Goal: Information Seeking & Learning: Learn about a topic

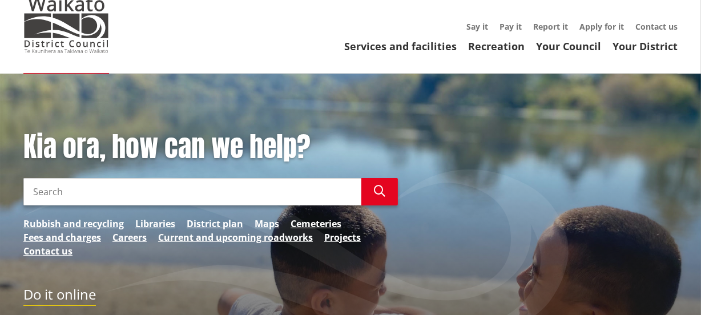
scroll to position [51, 0]
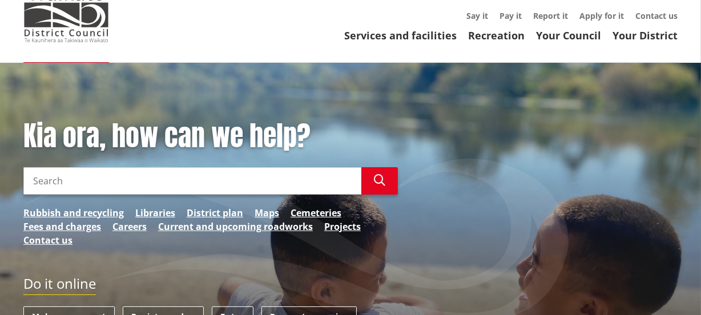
click at [66, 186] on input "Search" at bounding box center [192, 180] width 338 height 27
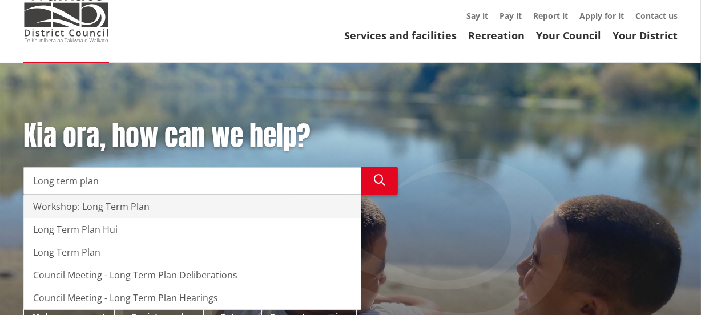
type input "Long term plan"
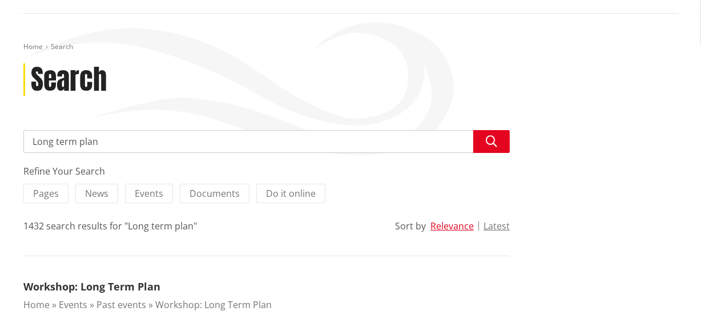
scroll to position [103, 0]
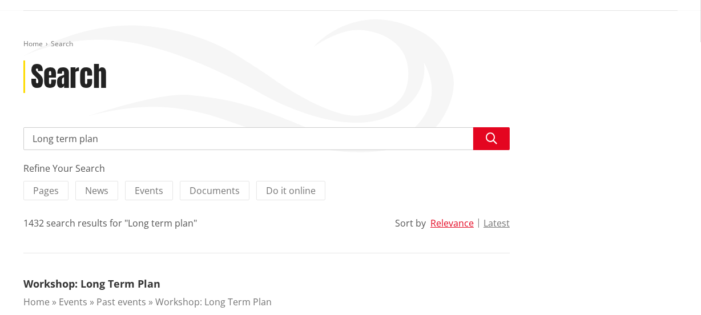
click at [115, 142] on input "Long term plan" at bounding box center [266, 138] width 487 height 23
type input "Long term plan wastewater"
click at [488, 136] on icon "button" at bounding box center [491, 138] width 11 height 11
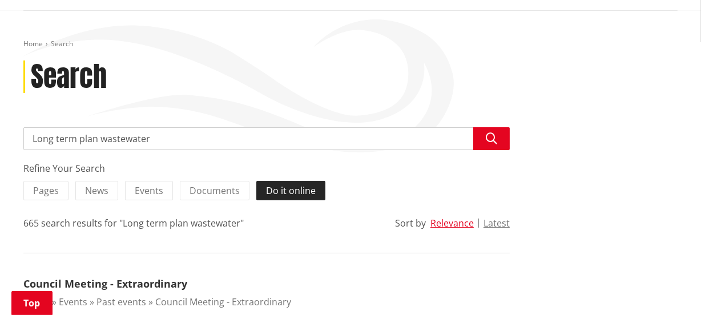
scroll to position [207, 0]
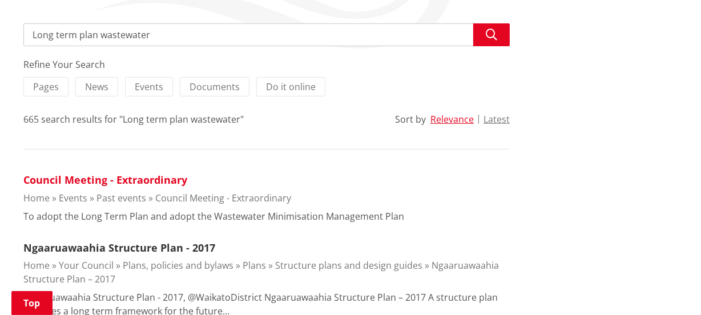
click at [103, 178] on link "Council Meeting - Extraordinary" at bounding box center [105, 180] width 164 height 14
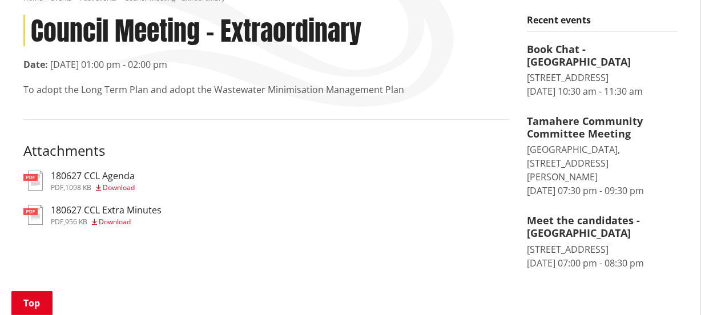
scroll to position [155, 0]
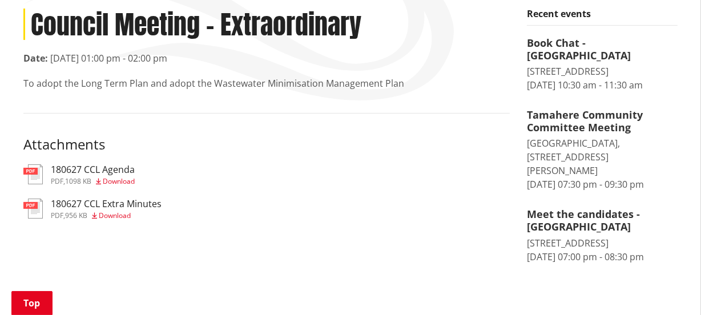
click at [128, 200] on h3 "180627 CCL Extra Minutes" at bounding box center [106, 204] width 111 height 11
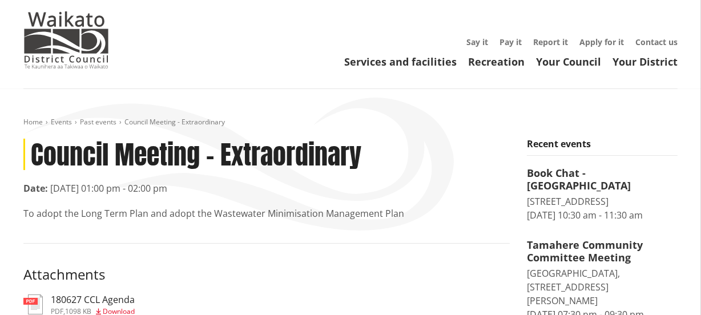
scroll to position [0, 0]
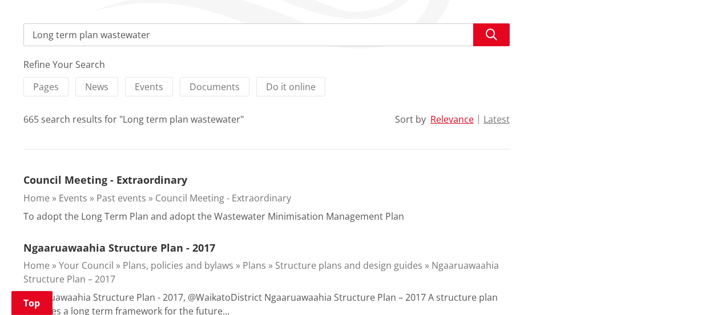
scroll to position [51, 0]
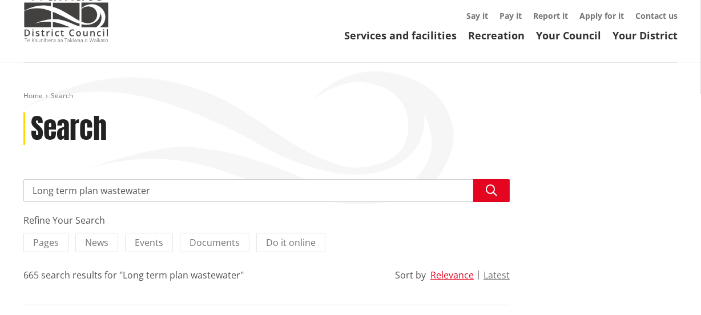
click at [163, 190] on input "Long term plan wastewater" at bounding box center [266, 190] width 487 height 23
type input "Long term plan wastewater 2024"
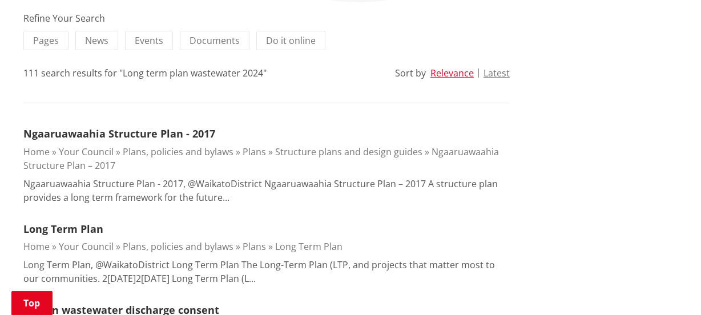
scroll to position [311, 0]
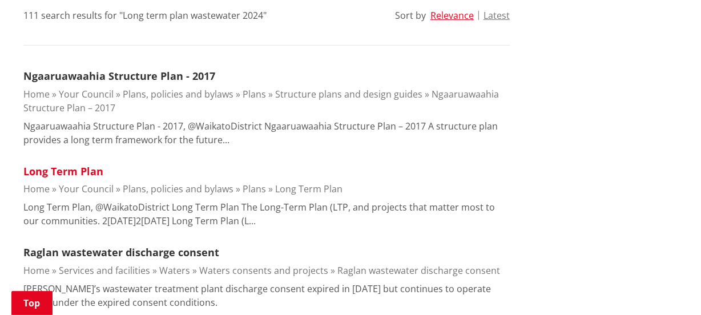
click at [68, 168] on link "Long Term Plan" at bounding box center [63, 171] width 80 height 14
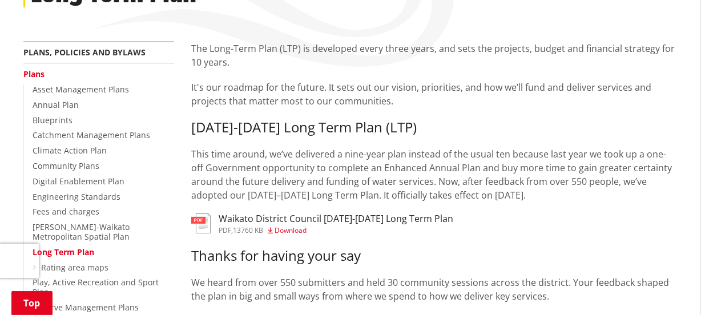
scroll to position [207, 0]
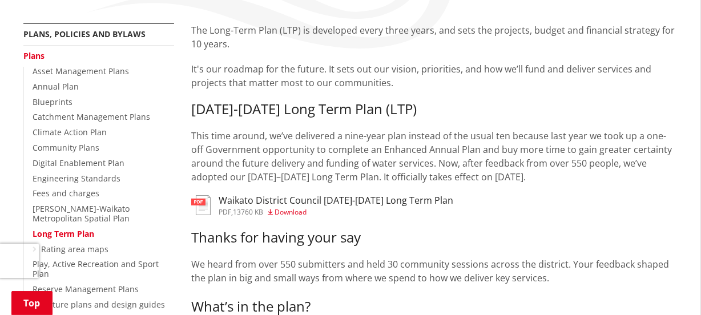
click at [268, 199] on h3 "Waikato District Council 2025-2034 Long Term Plan" at bounding box center [336, 200] width 235 height 11
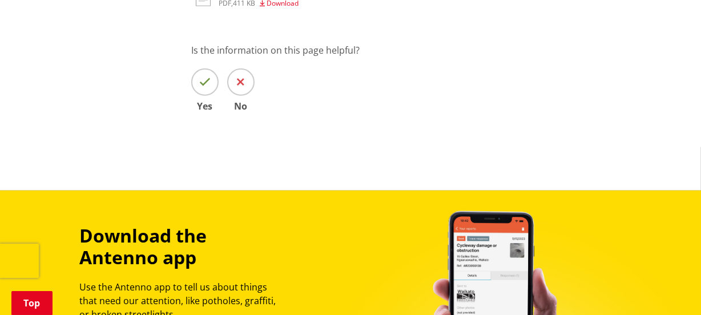
scroll to position [467, 0]
